Goal: Task Accomplishment & Management: Manage account settings

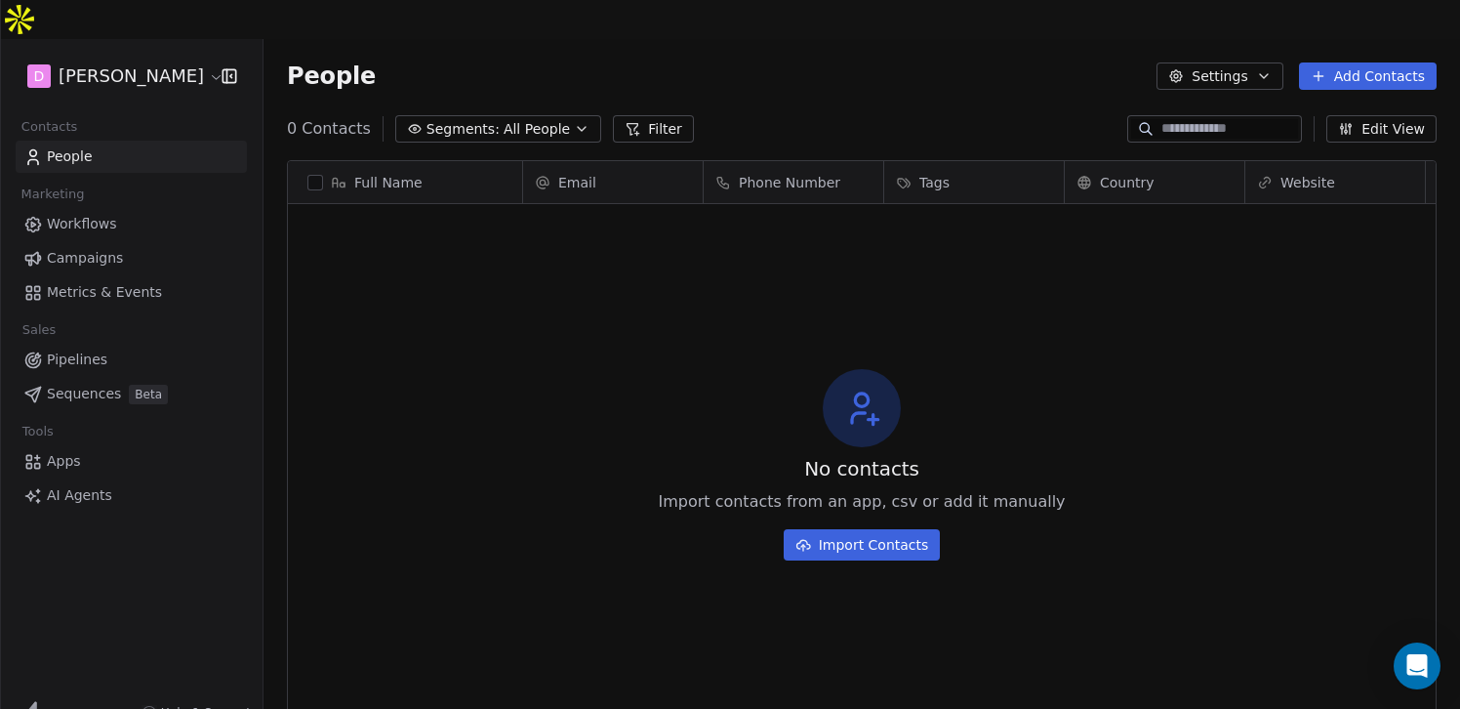
scroll to position [624, 1196]
click at [140, 45] on html "D [PERSON_NAME] Contacts People Marketing Workflows Campaigns Metrics & Events …" at bounding box center [730, 374] width 1460 height 748
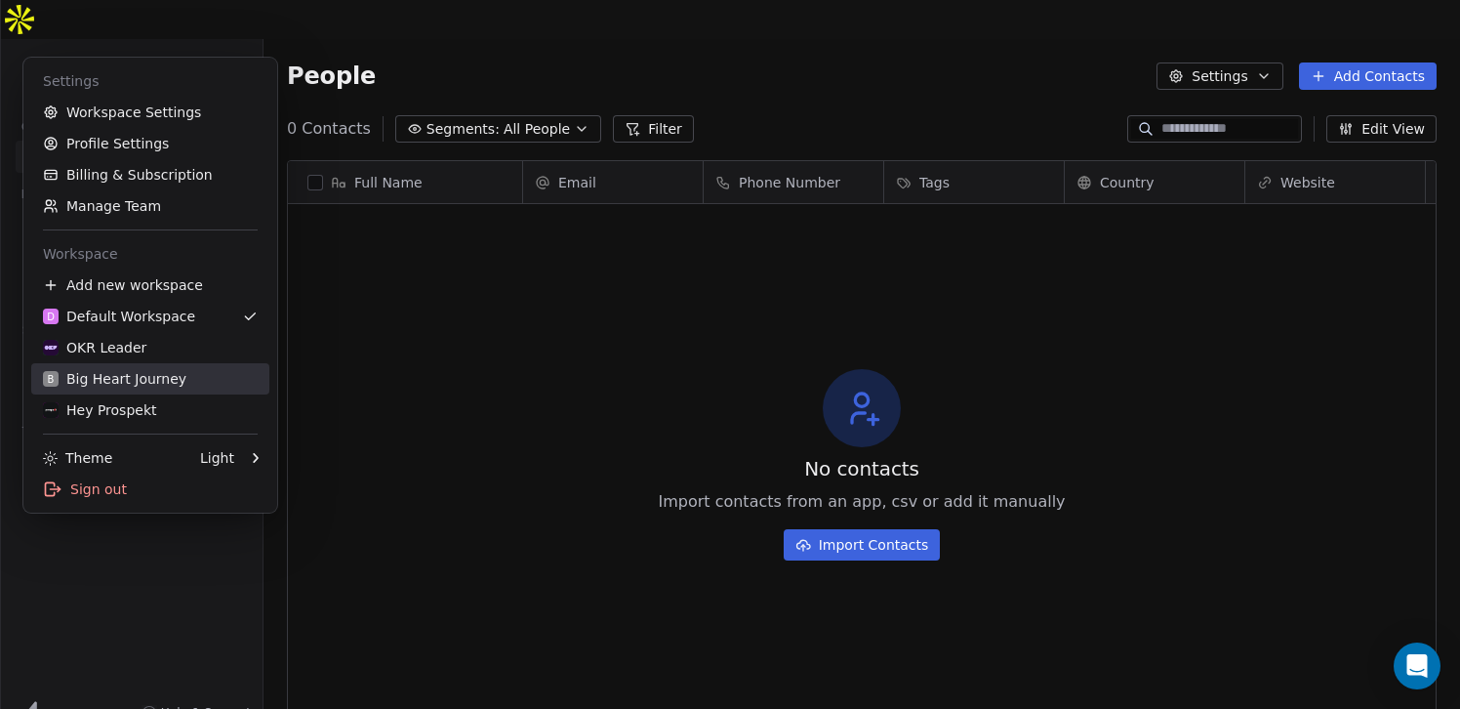
click at [178, 377] on div "B Big Heart Journey" at bounding box center [114, 379] width 143 height 20
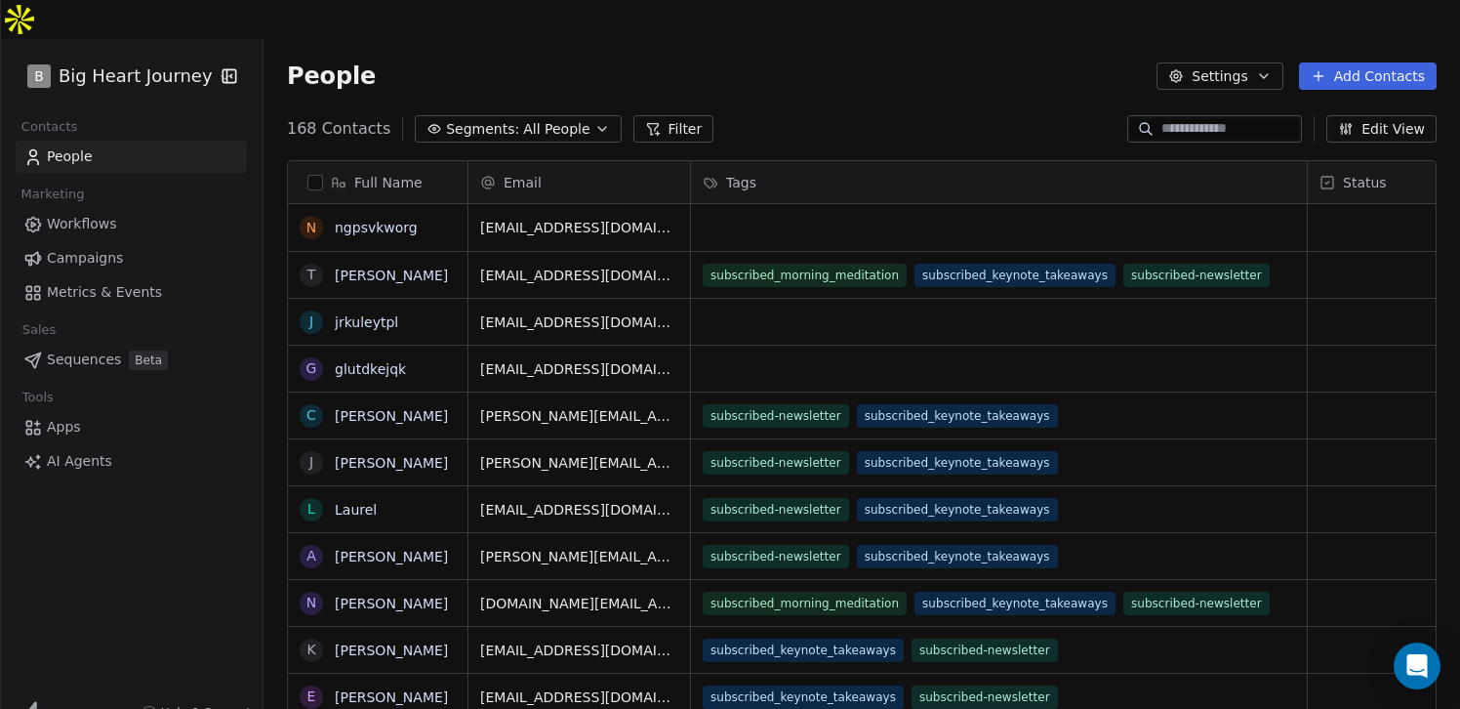
scroll to position [624, 1196]
click at [1229, 62] on button "Settings" at bounding box center [1219, 75] width 126 height 27
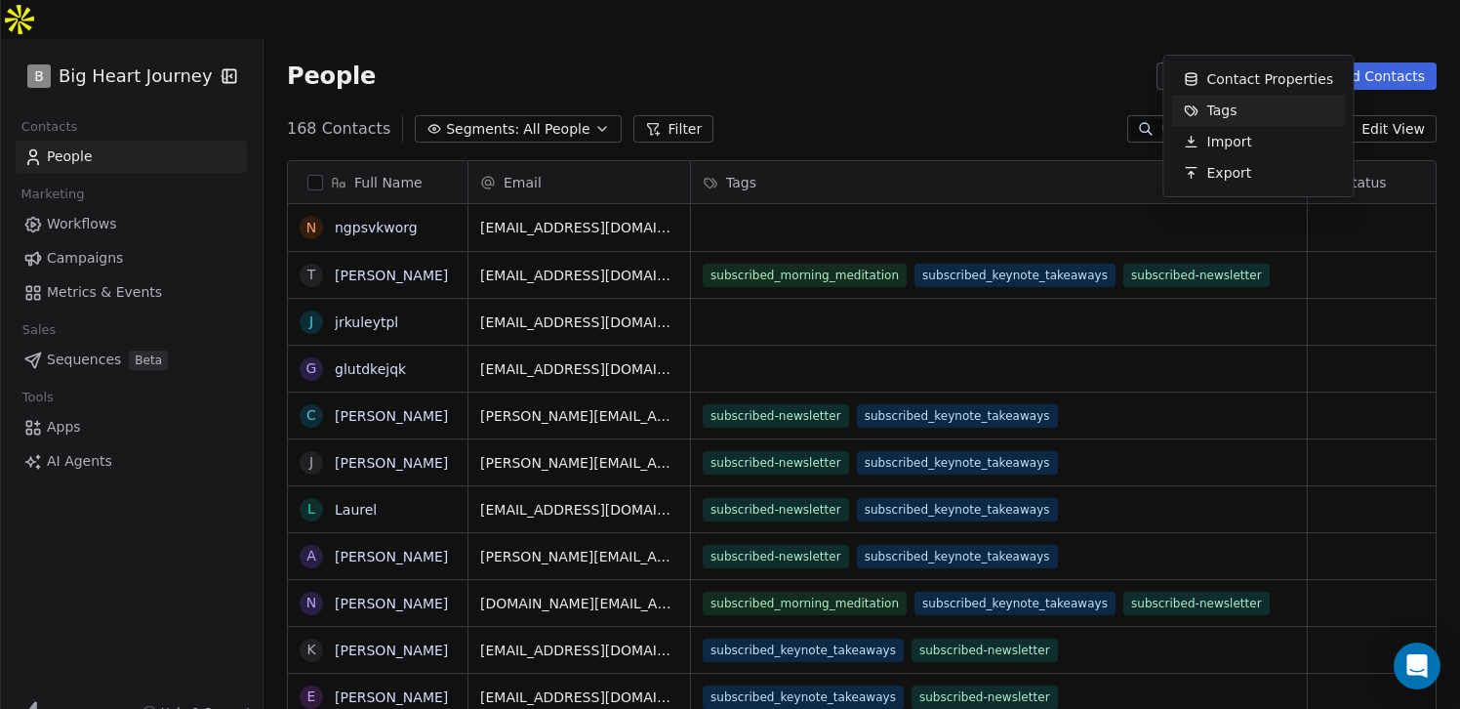
click at [101, 531] on html "B Big Heart Journey Contacts People Marketing Workflows Campaigns Metrics & Eve…" at bounding box center [730, 374] width 1460 height 748
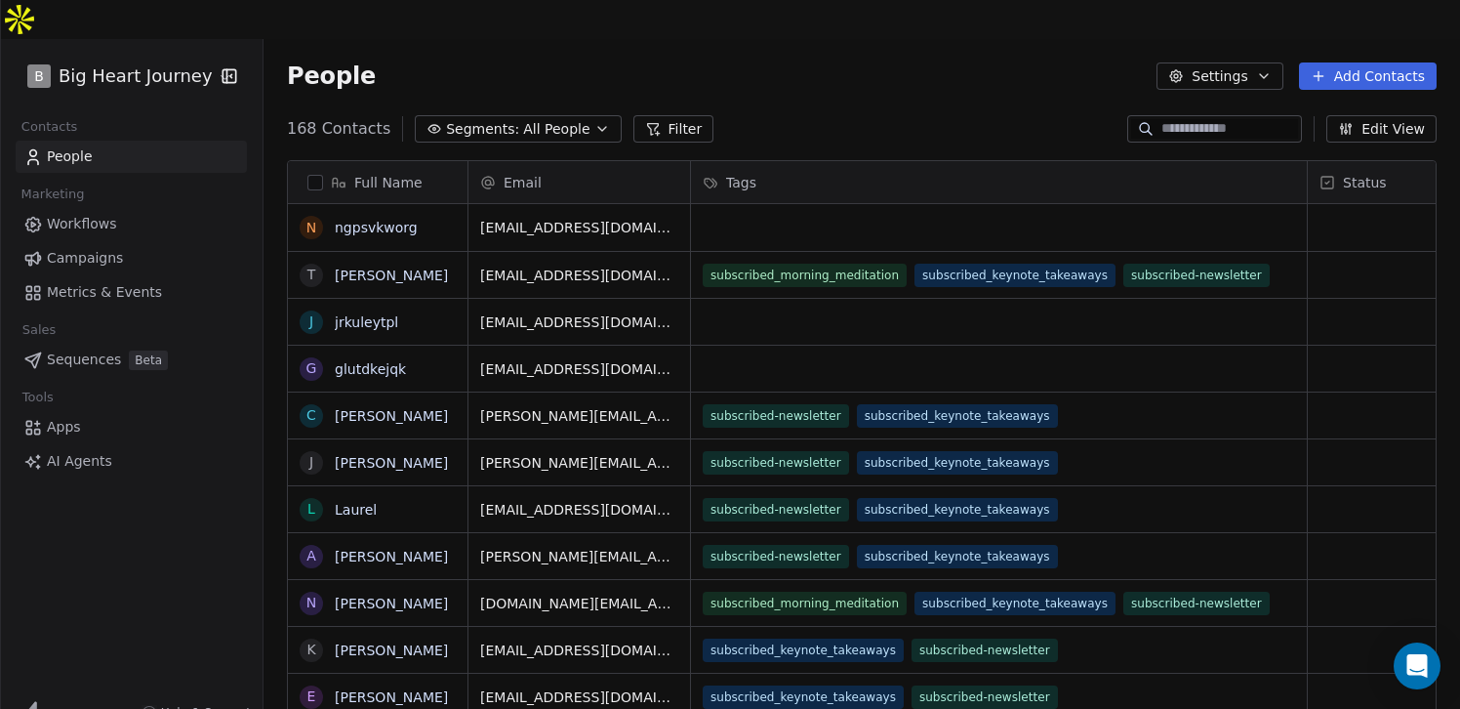
click at [1266, 68] on icon "button" at bounding box center [1264, 76] width 16 height 16
click at [1266, 41] on html "B Big Heart Journey Contacts People Marketing Workflows Campaigns Metrics & Eve…" at bounding box center [730, 374] width 1460 height 748
click at [1266, 68] on icon "button" at bounding box center [1264, 76] width 16 height 16
click at [1024, 42] on html "B Big Heart Journey Contacts People Marketing Workflows Campaigns Metrics & Eve…" at bounding box center [730, 374] width 1460 height 748
click at [196, 45] on html "B Big Heart Journey Contacts People Marketing Workflows Campaigns Metrics & Eve…" at bounding box center [730, 374] width 1460 height 748
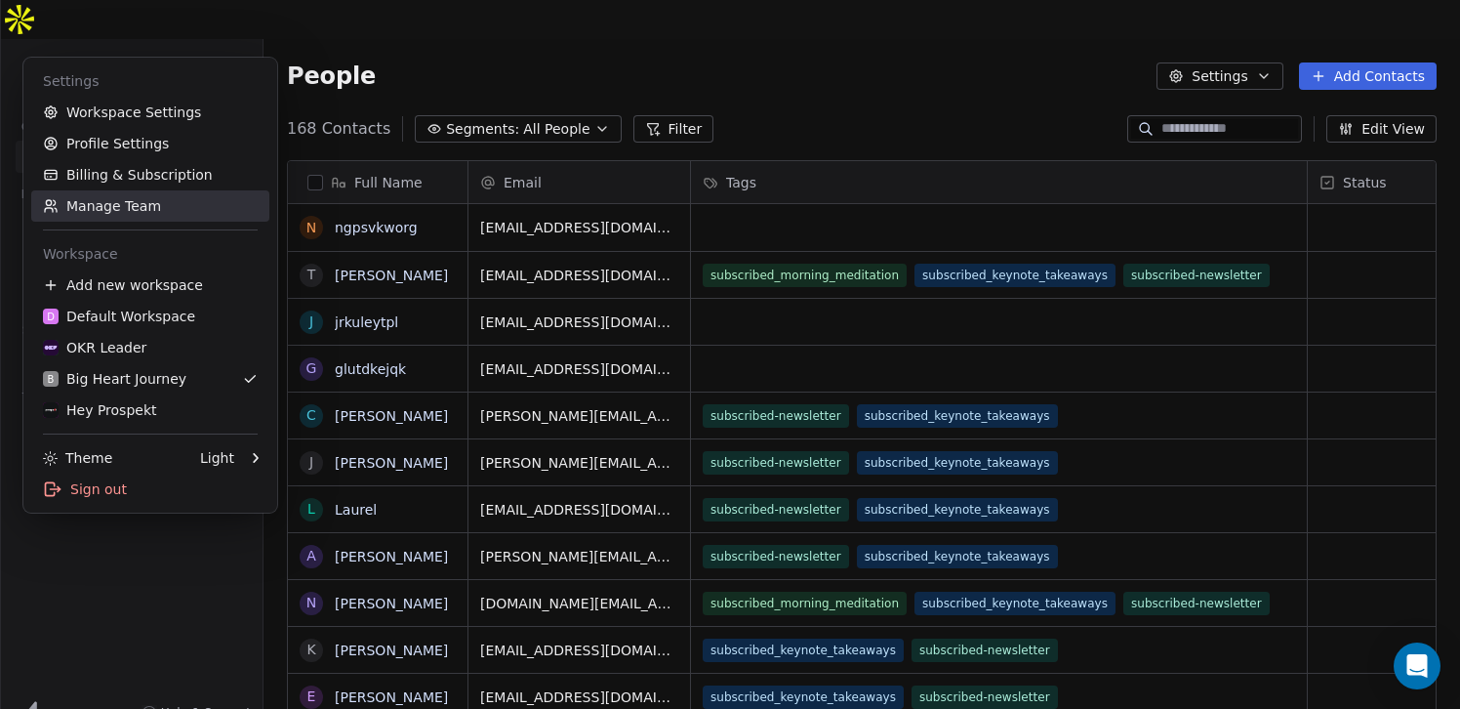
click at [119, 206] on link "Manage Team" at bounding box center [150, 205] width 238 height 31
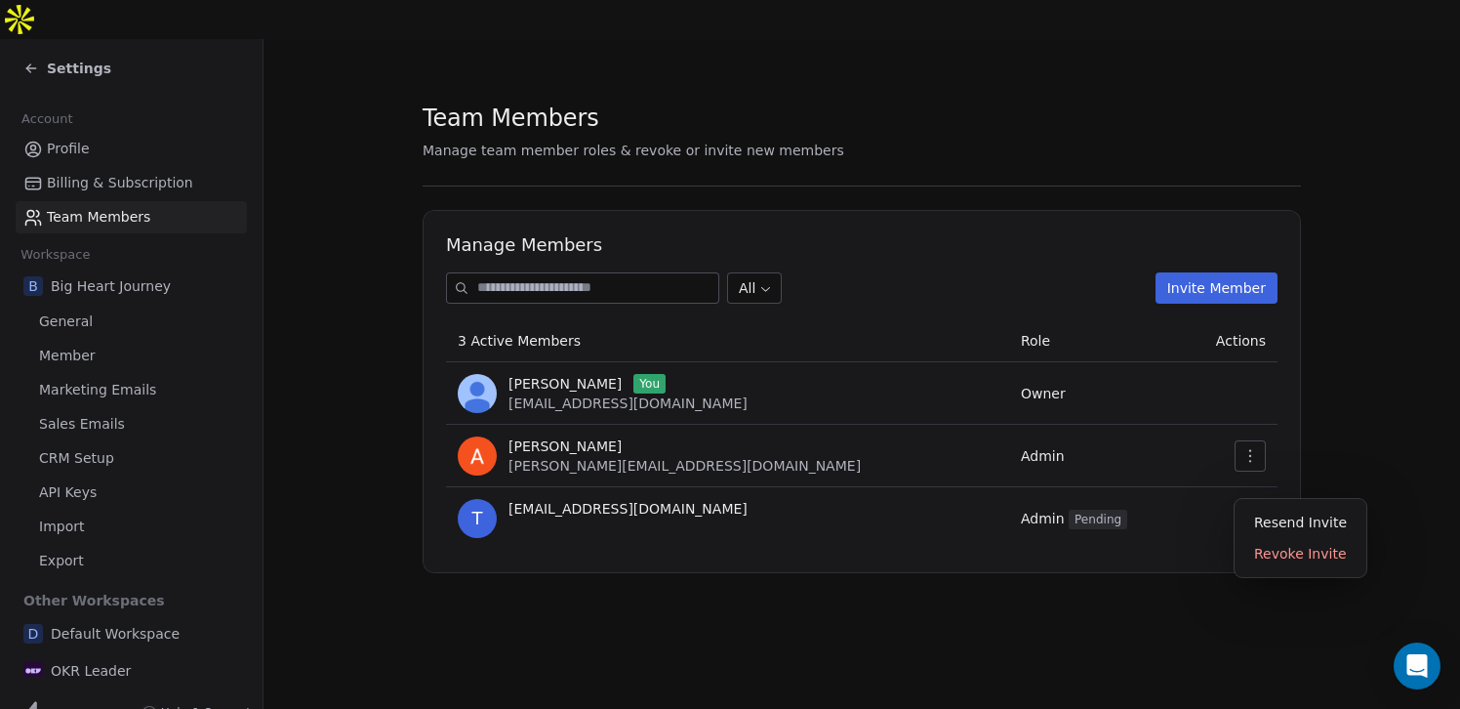
click at [1255, 510] on icon "button" at bounding box center [1250, 518] width 16 height 16
click at [1287, 526] on div "Resend Invite" at bounding box center [1300, 521] width 116 height 31
click at [1125, 39] on section "Team Members Manage team member roles & revoke or invite new members Manage Mem…" at bounding box center [861, 337] width 1196 height 596
